Goal: Task Accomplishment & Management: Manage account settings

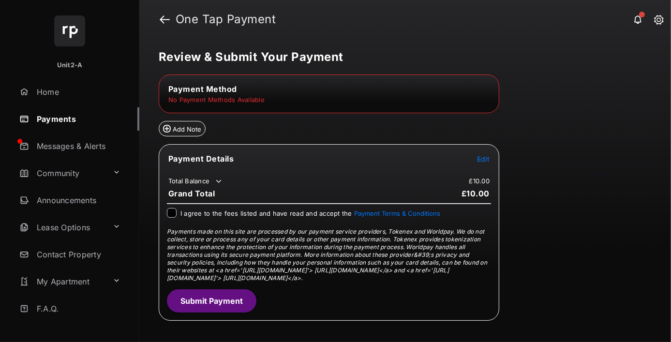
click at [235, 100] on td "No Payment Methods Available" at bounding box center [216, 99] width 97 height 9
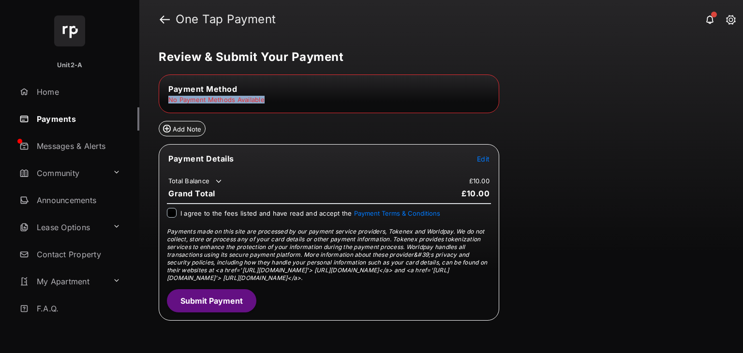
click at [237, 97] on td "No Payment Methods Available" at bounding box center [216, 99] width 97 height 9
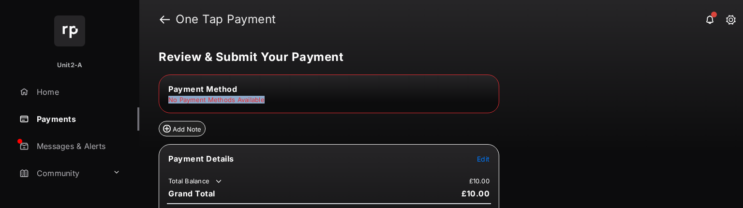
click at [231, 97] on td "No Payment Methods Available" at bounding box center [216, 99] width 97 height 9
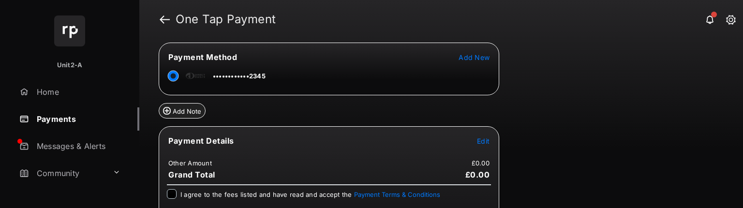
scroll to position [97, 0]
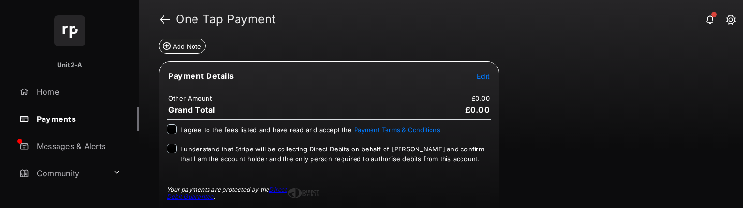
click at [481, 74] on span "Edit" at bounding box center [483, 76] width 13 height 8
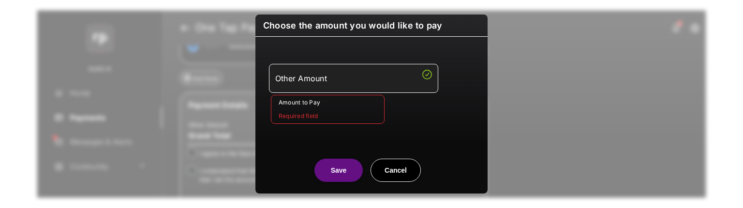
scroll to position [0, 0]
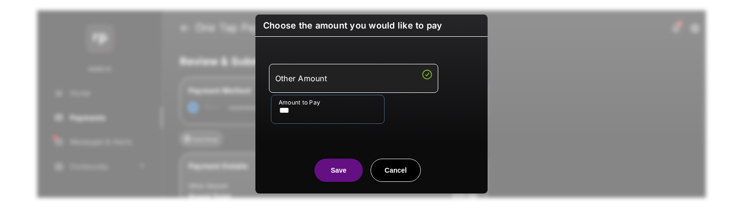
type input "***"
click at [336, 171] on button "Save" at bounding box center [338, 170] width 48 height 23
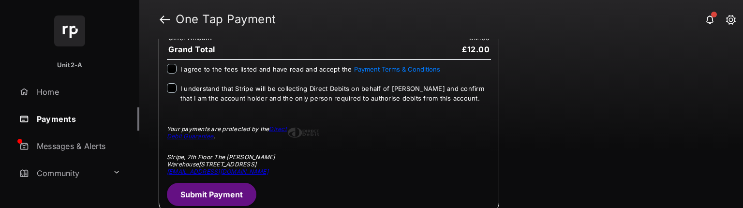
scroll to position [161, 0]
